Goal: Obtain resource: Download file/media

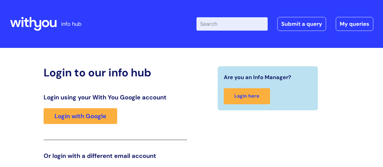
scroll to position [92, 0]
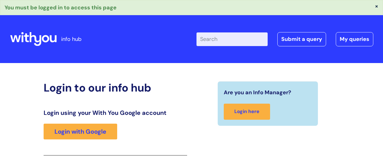
scroll to position [107, 0]
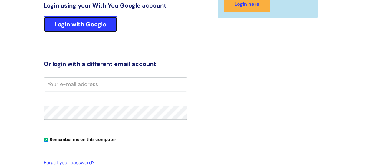
click at [86, 24] on link "Login with Google" at bounding box center [81, 24] width 74 height 16
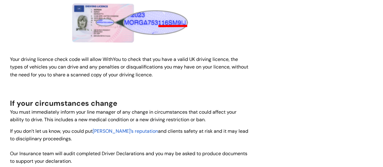
scroll to position [424, 0]
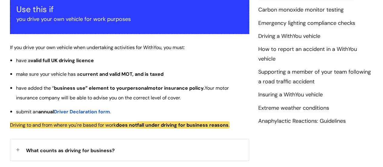
scroll to position [121, 0]
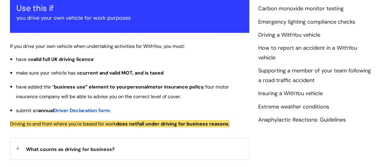
click at [87, 110] on span "Driver Declaration form" at bounding box center [82, 110] width 56 height 6
